Goal: Navigation & Orientation: Find specific page/section

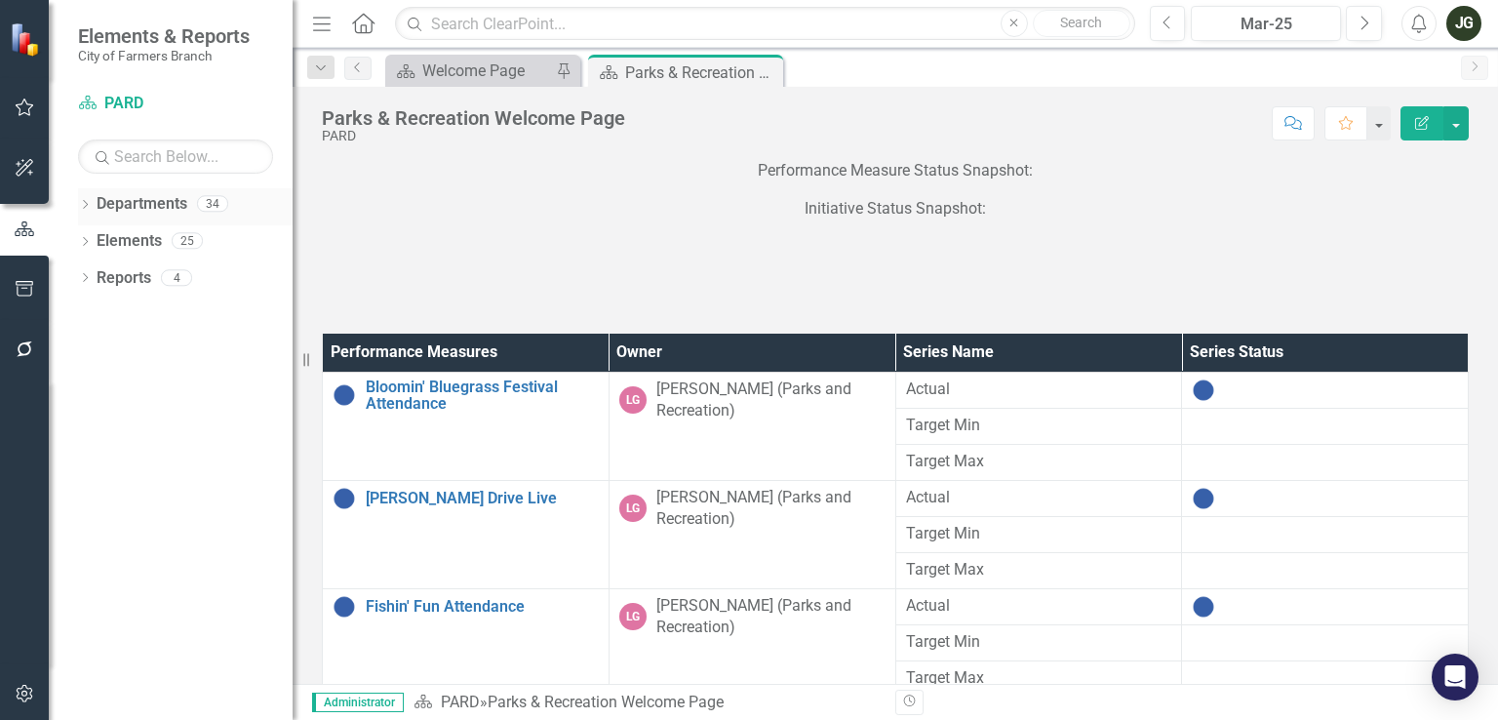
click at [142, 208] on link "Departments" at bounding box center [142, 204] width 91 height 22
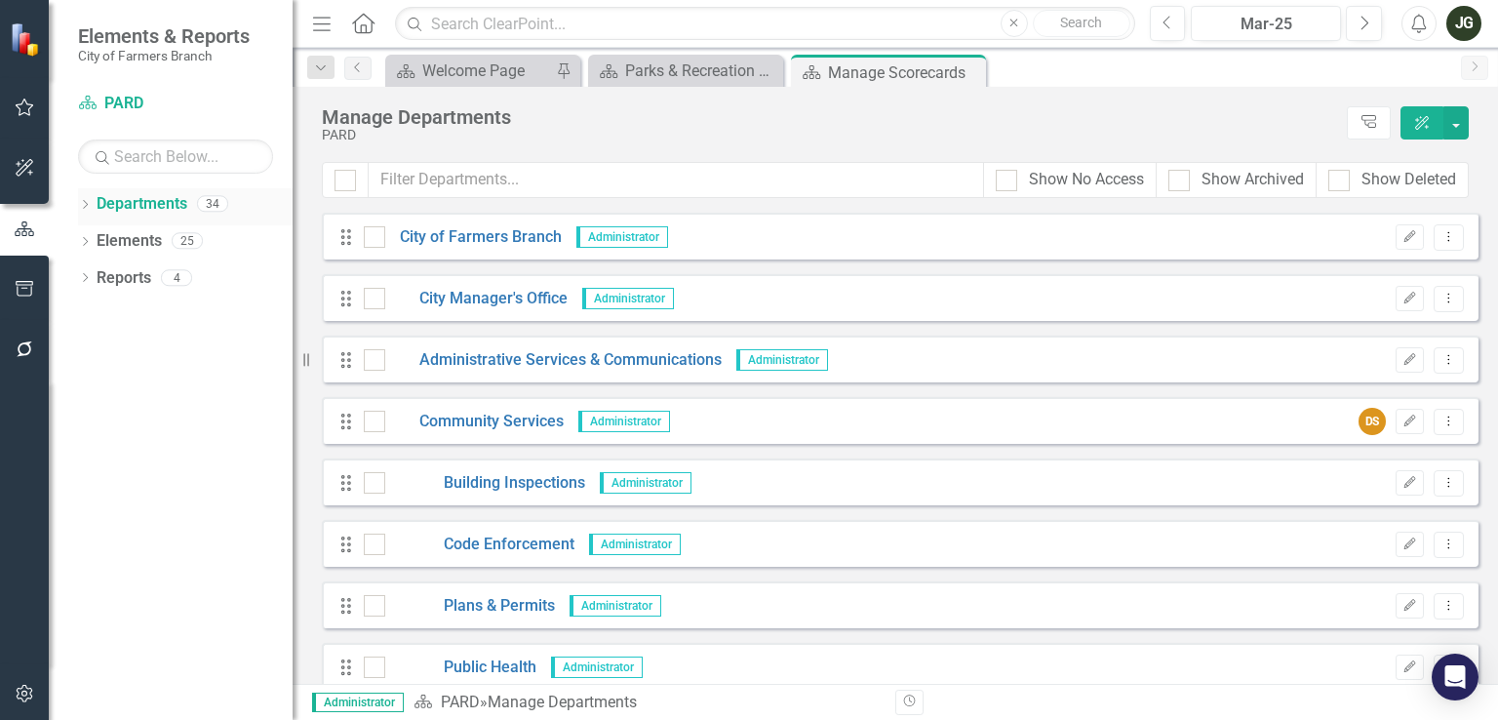
click at [90, 207] on icon "Dropdown" at bounding box center [85, 206] width 14 height 11
click at [92, 246] on div "Dropdown" at bounding box center [95, 241] width 15 height 17
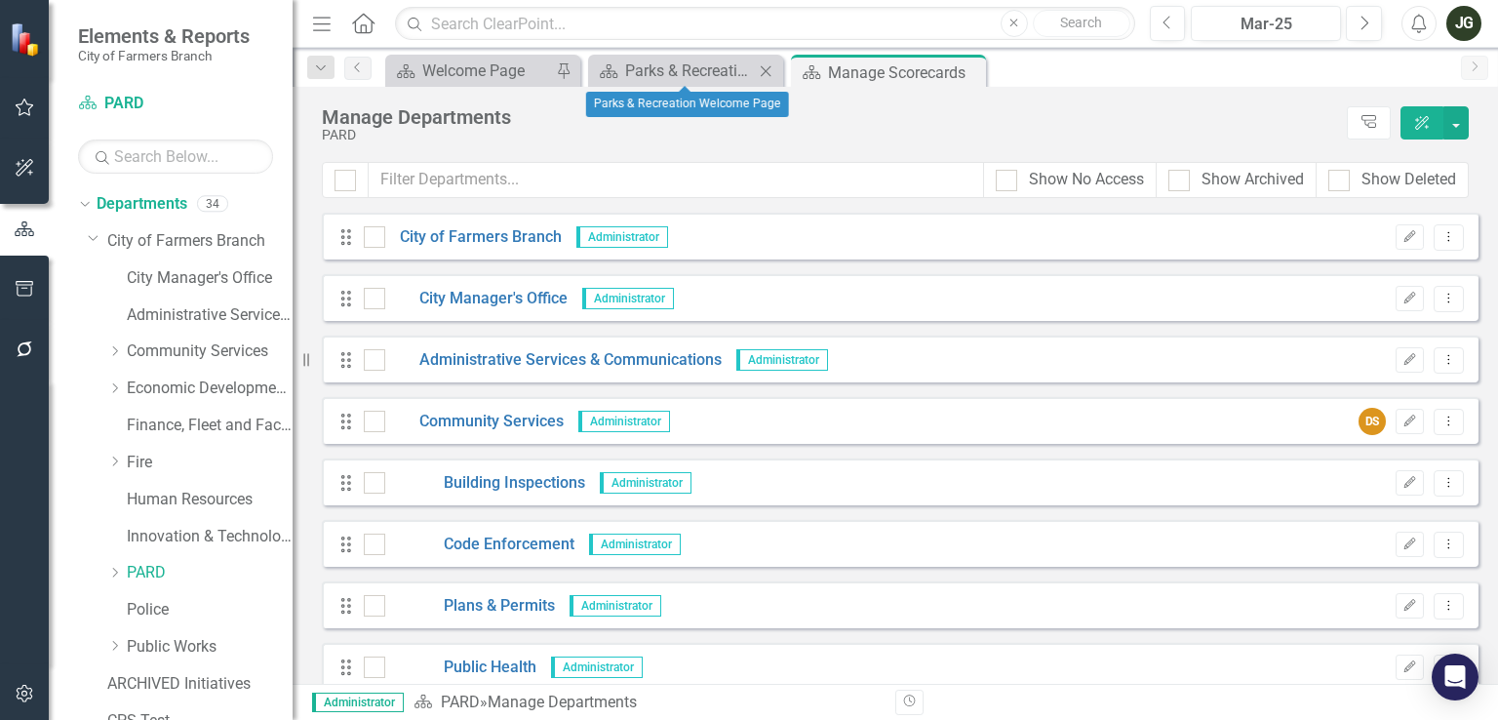
click at [763, 70] on icon "Close" at bounding box center [766, 71] width 20 height 16
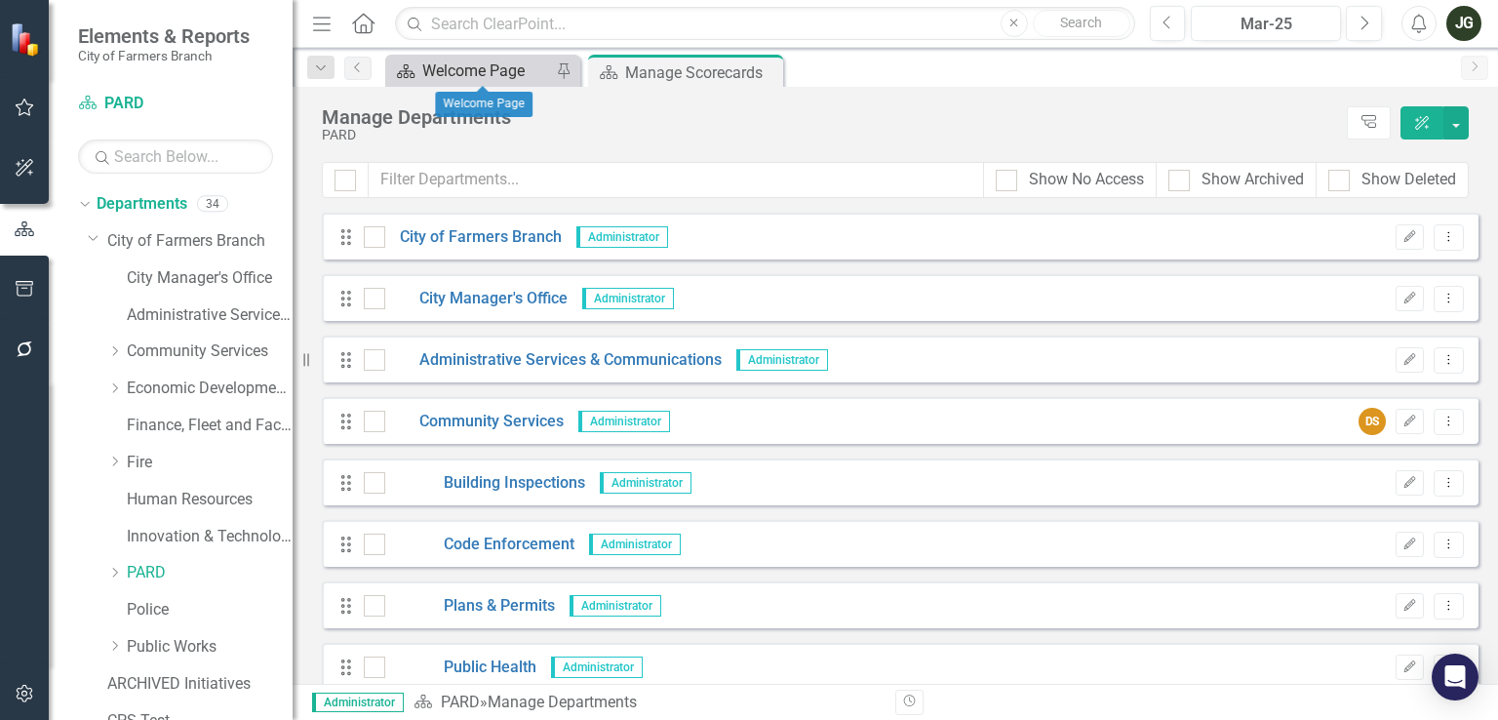
click at [411, 76] on icon at bounding box center [406, 71] width 18 height 14
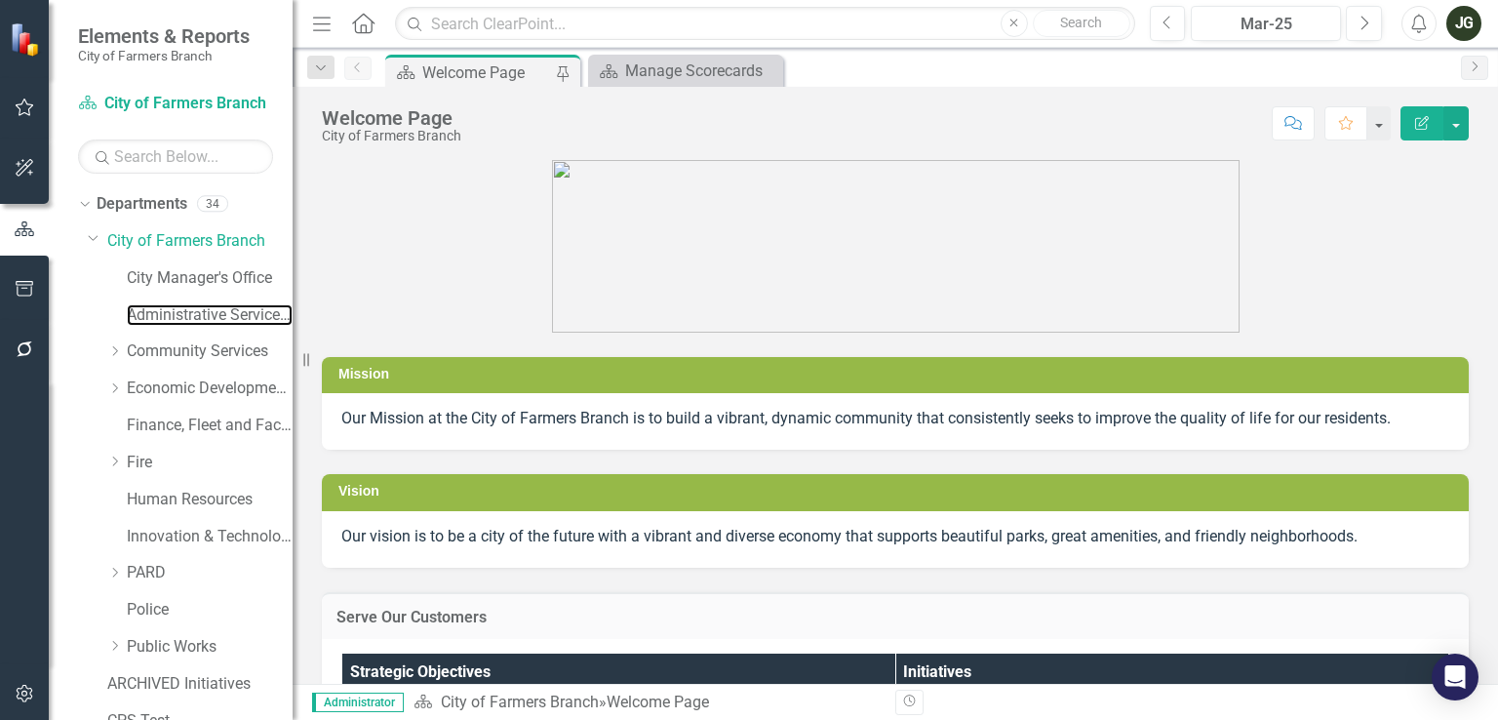
drag, startPoint x: 204, startPoint y: 317, endPoint x: 389, endPoint y: 402, distance: 203.8
click at [204, 317] on link "Administrative Services & Communications" at bounding box center [210, 315] width 166 height 22
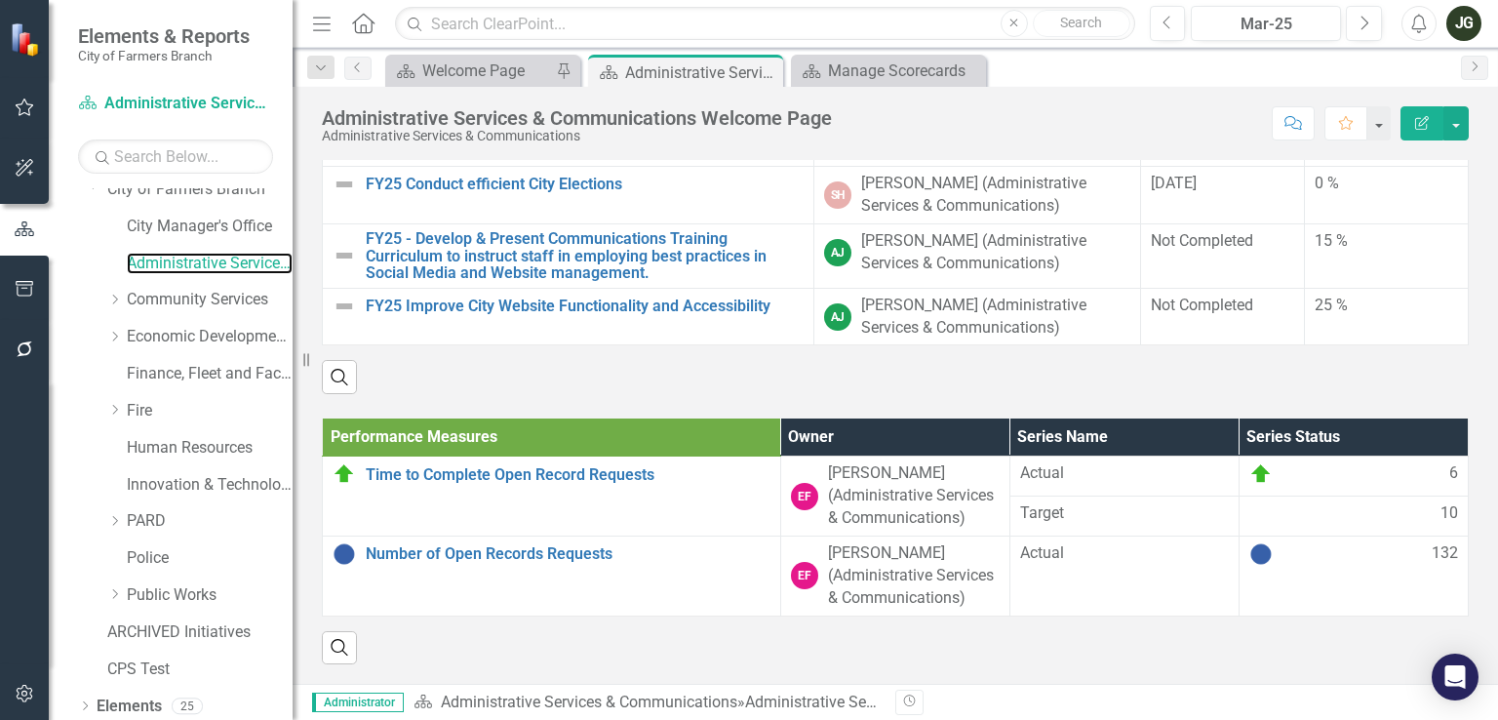
scroll to position [96, 0]
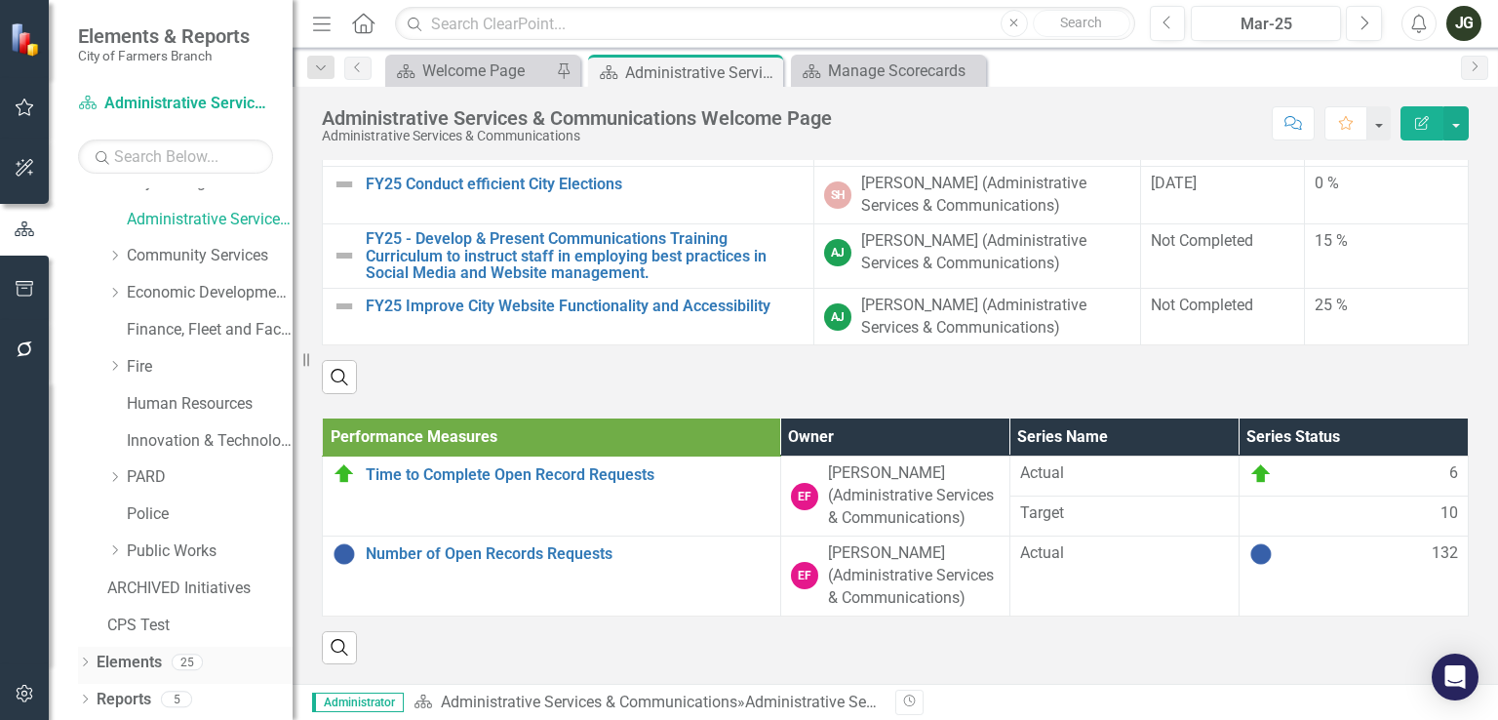
click at [78, 661] on icon "Dropdown" at bounding box center [85, 663] width 14 height 11
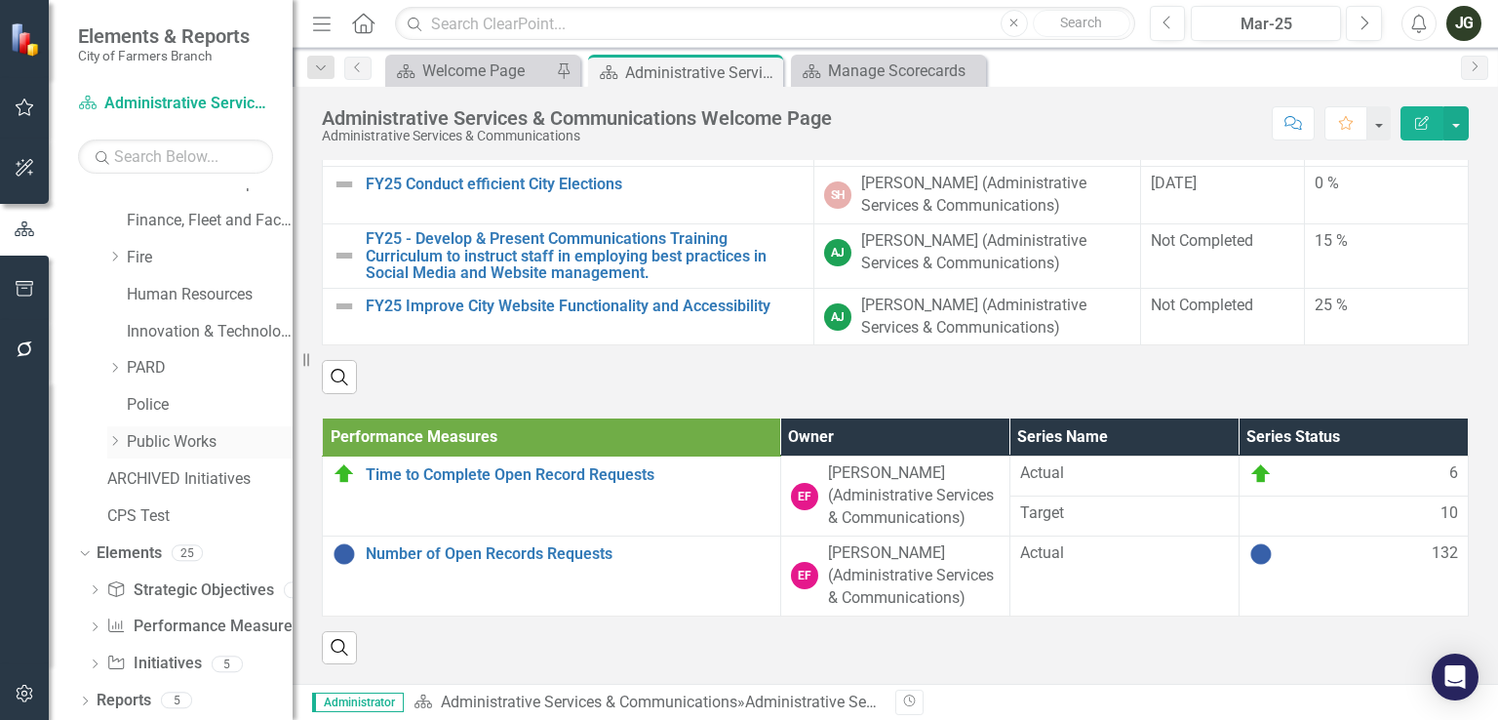
scroll to position [207, 0]
click at [151, 619] on link "Performance Measure Performance Measures" at bounding box center [202, 624] width 193 height 22
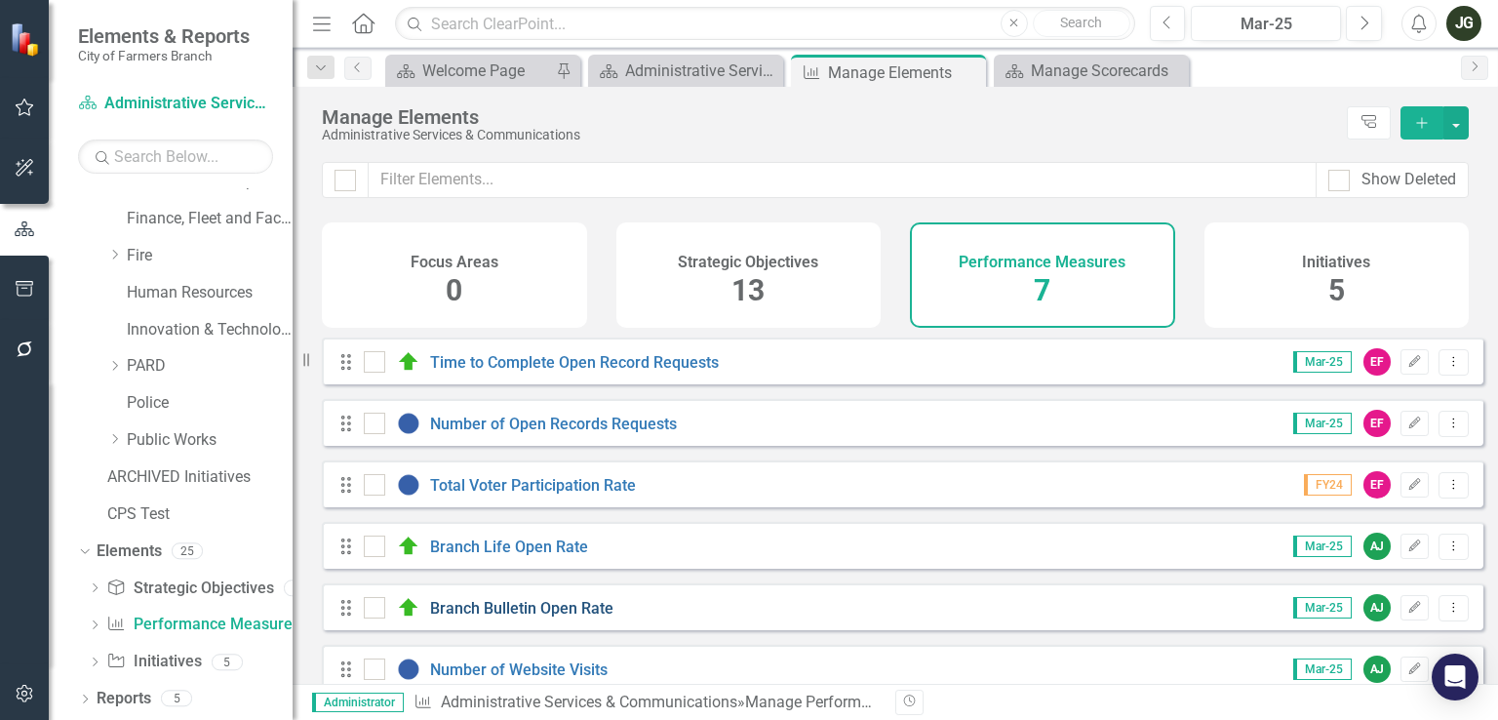
click at [586, 613] on link "Branch Bulletin Open Rate" at bounding box center [521, 608] width 183 height 19
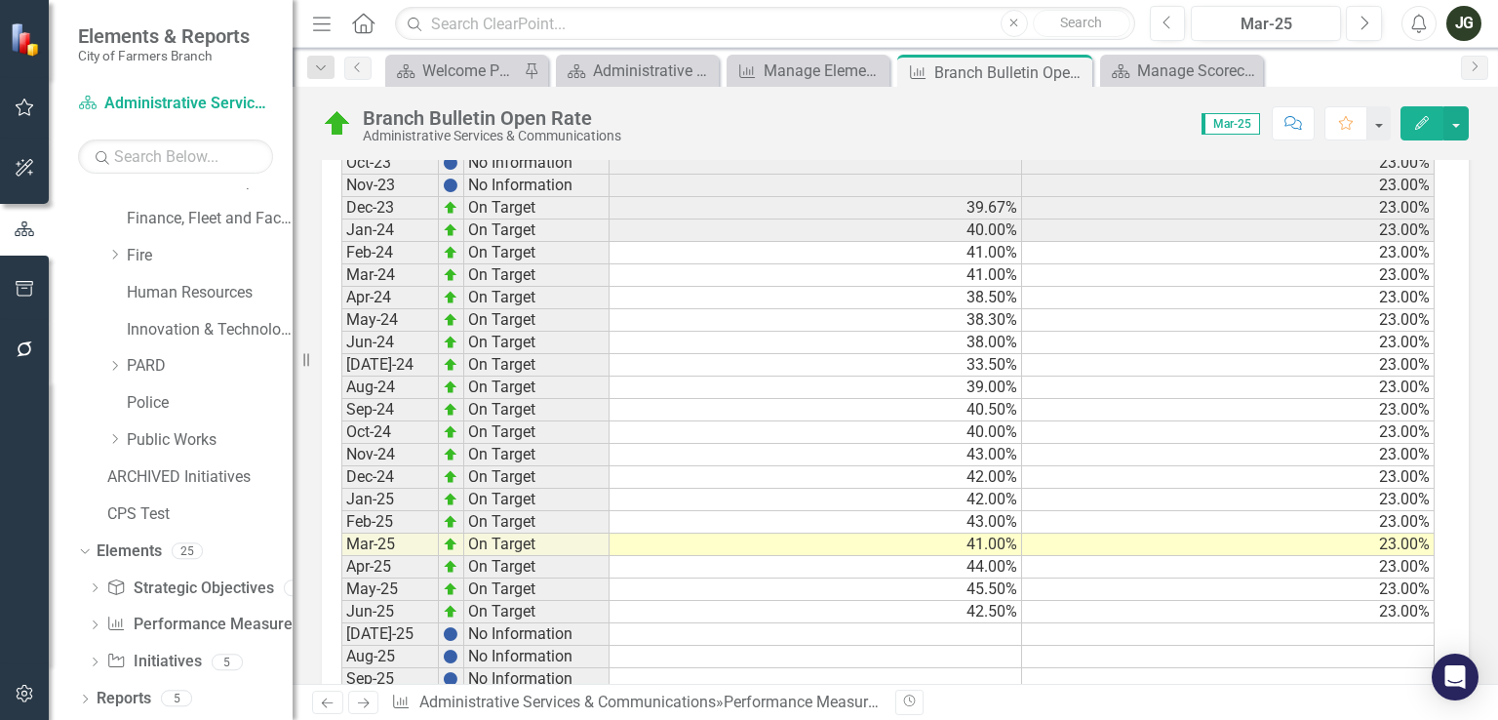
scroll to position [1032, 0]
click at [177, 417] on div "Police" at bounding box center [210, 403] width 166 height 32
click at [178, 394] on link "Police" at bounding box center [210, 403] width 166 height 22
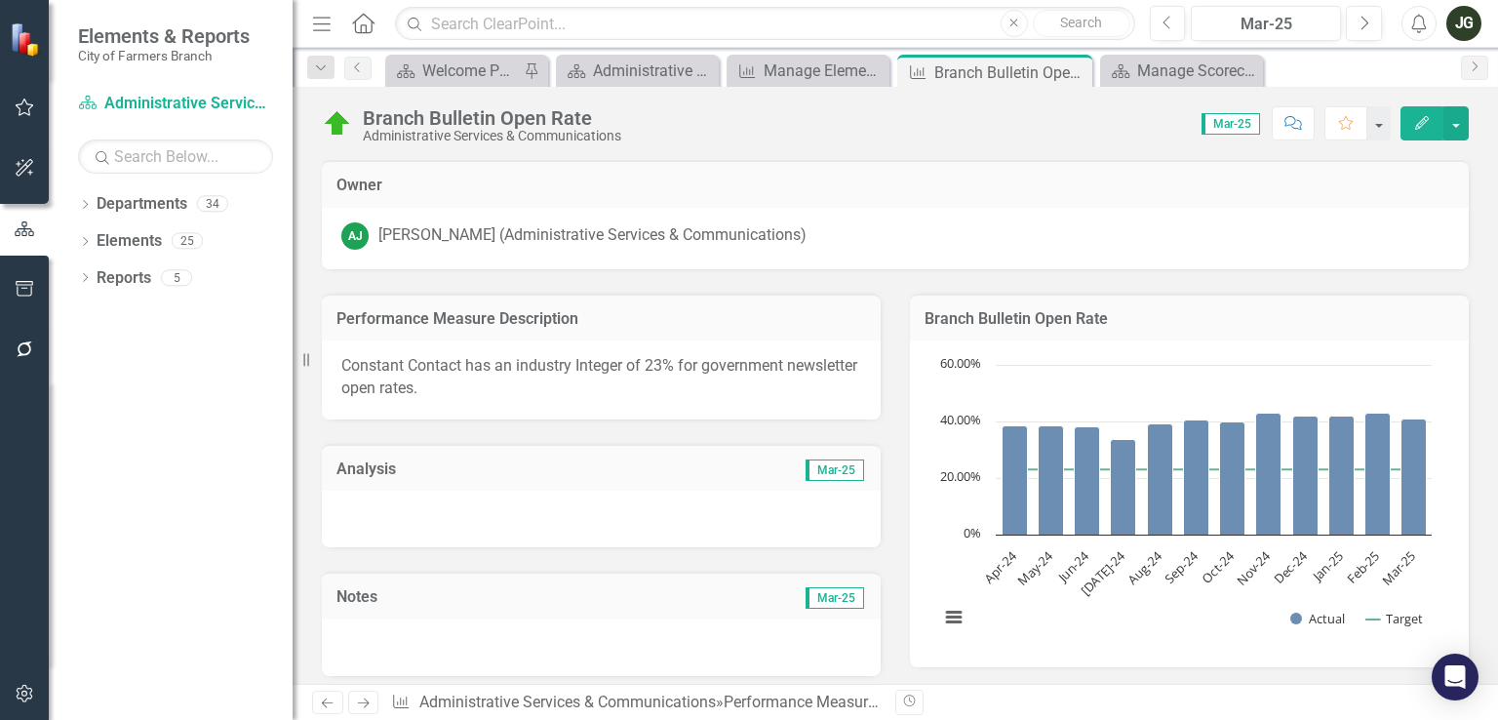
scroll to position [838, 0]
